Goal: Find specific page/section: Find specific page/section

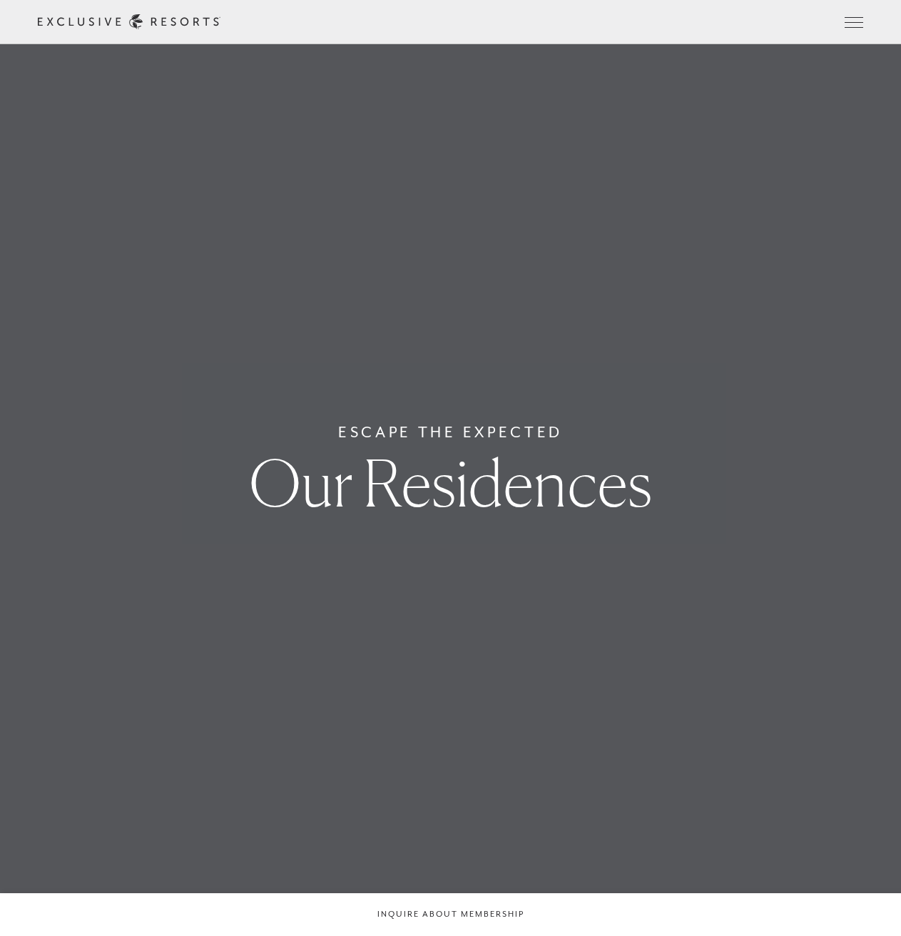
click at [0, 0] on link "Residence Collection" at bounding box center [0, 0] width 0 height 0
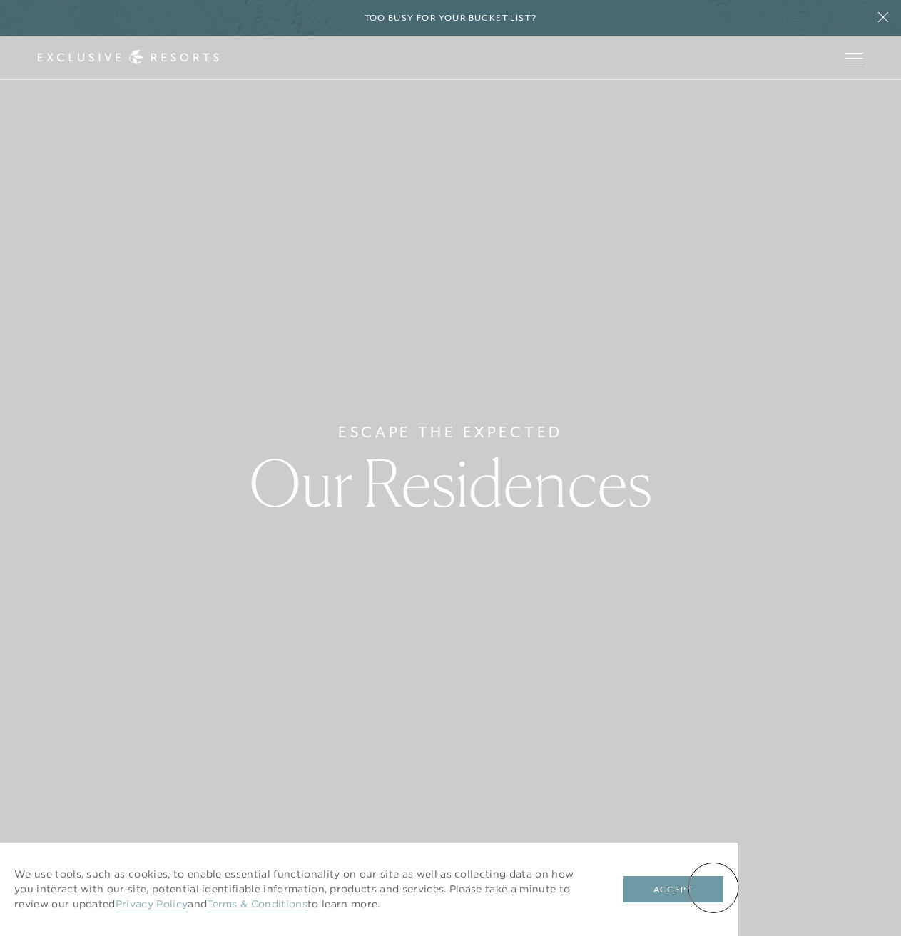
click at [713, 887] on button "Accept" at bounding box center [673, 889] width 100 height 27
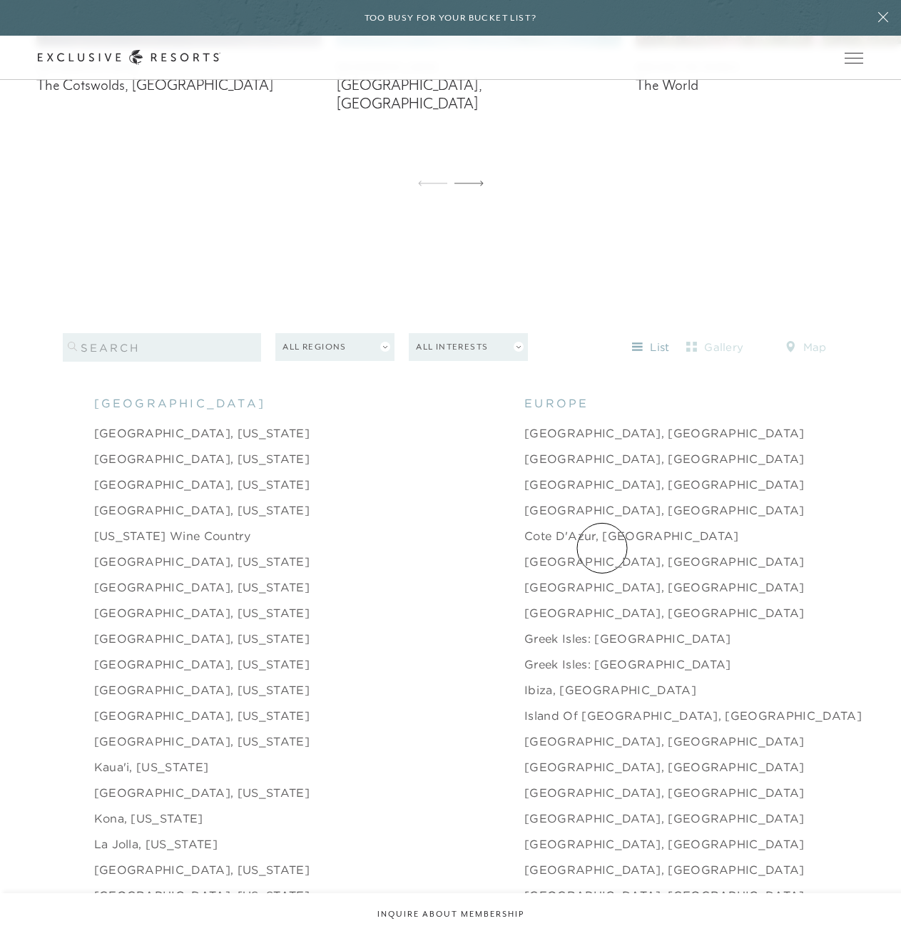
scroll to position [1925, 0]
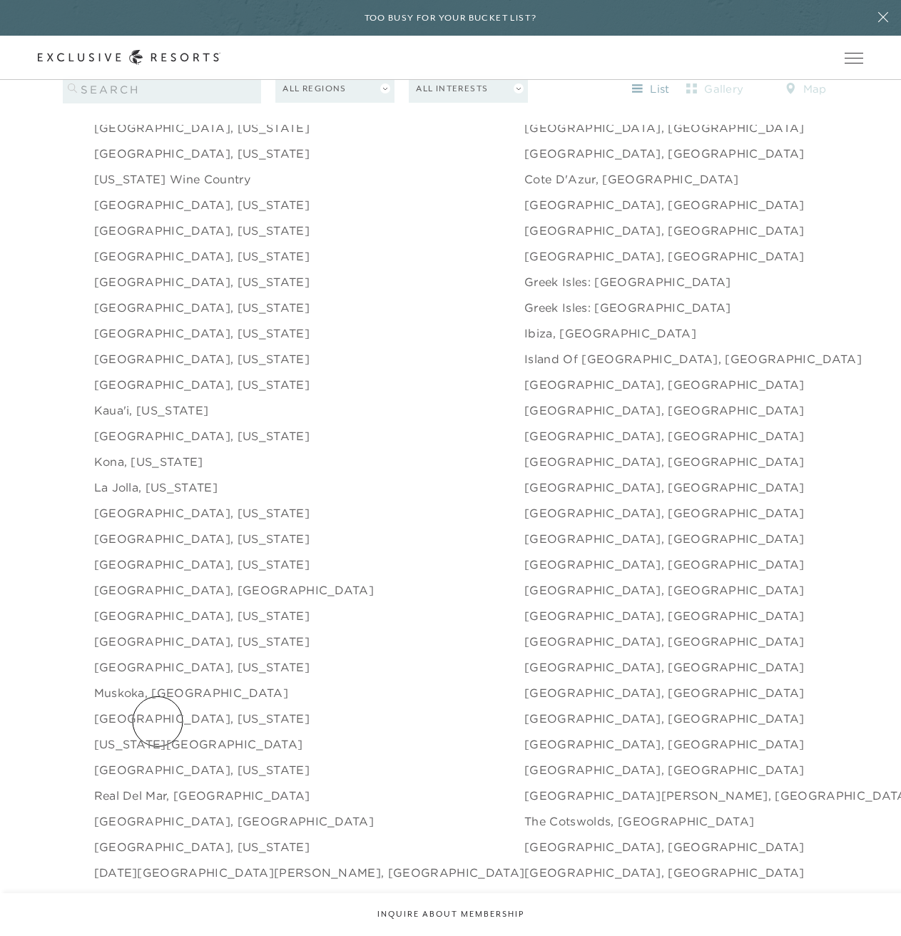
click at [158, 735] on link "[US_STATE][GEOGRAPHIC_DATA]" at bounding box center [198, 743] width 209 height 17
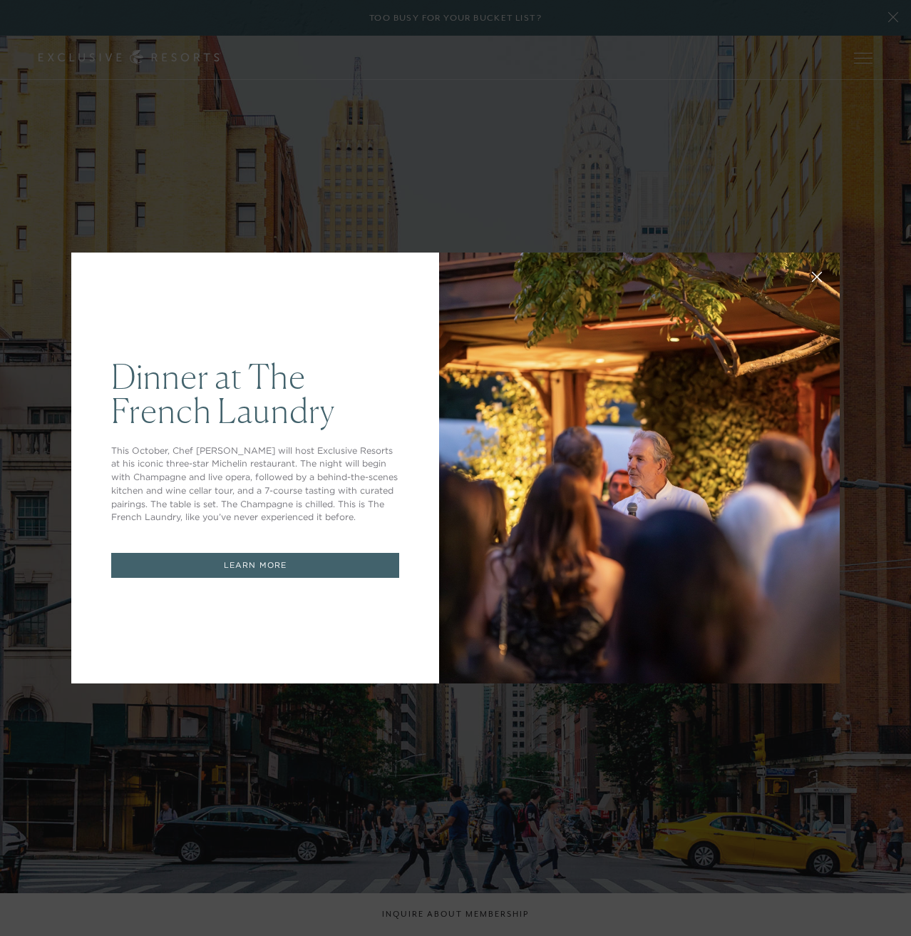
click at [813, 277] on icon at bounding box center [817, 276] width 9 height 9
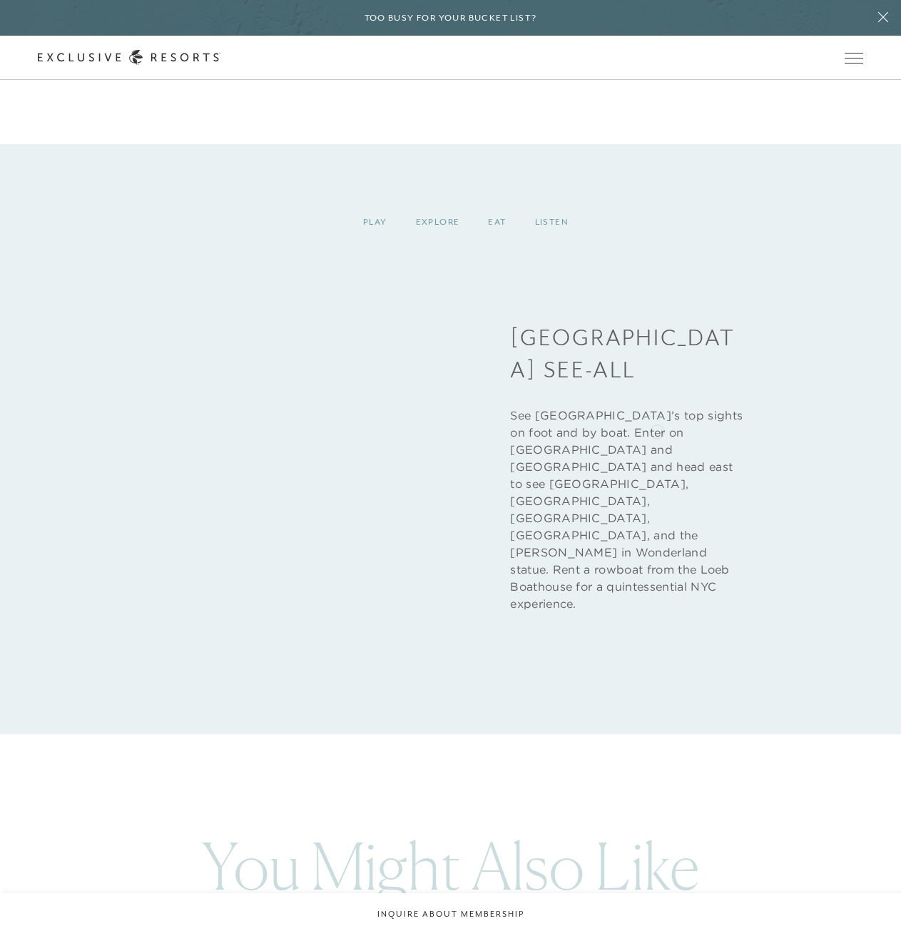
scroll to position [5420, 0]
